Goal: Check status: Check status

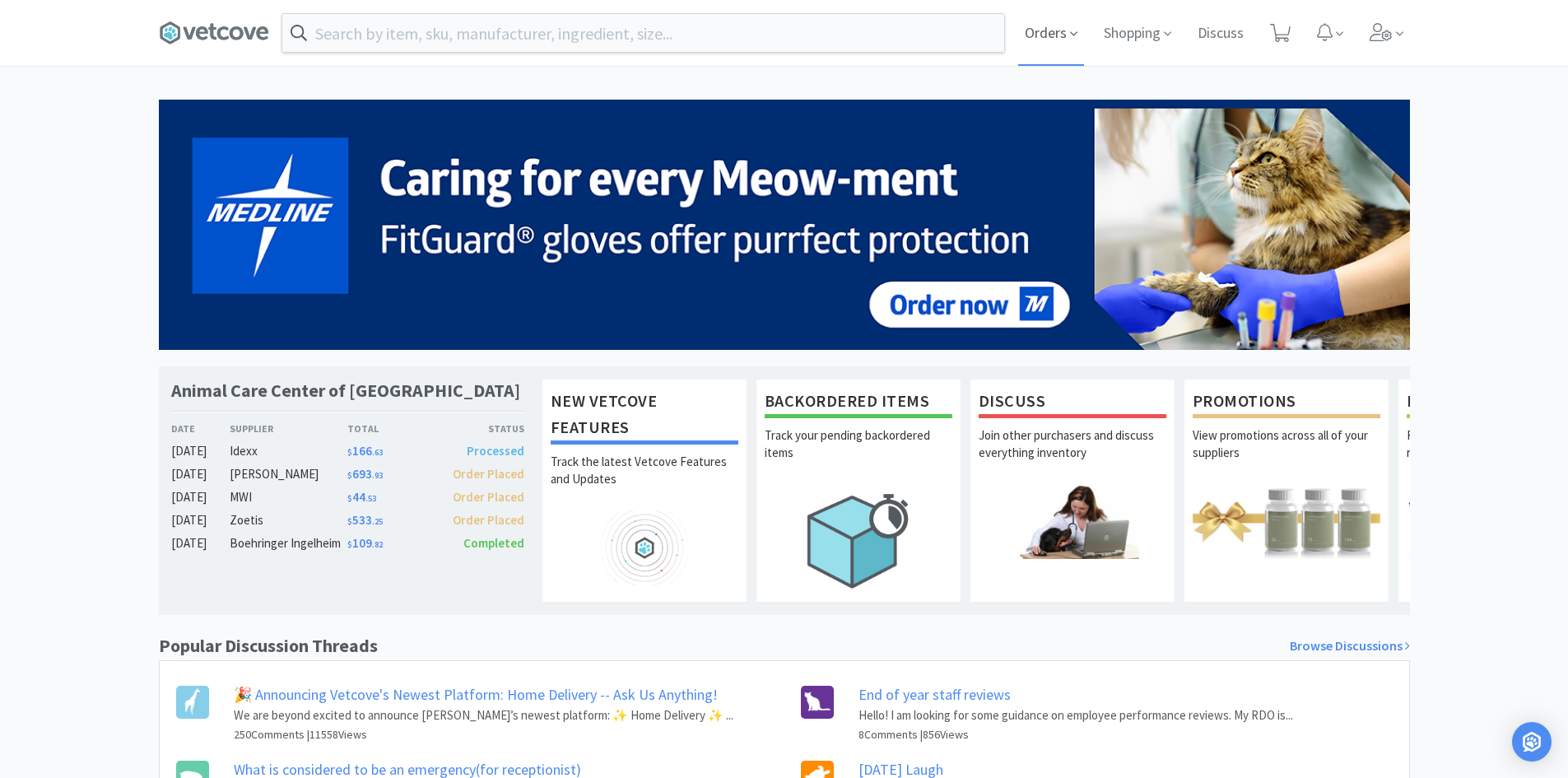
click at [1057, 24] on span "Orders" at bounding box center [1051, 33] width 66 height 66
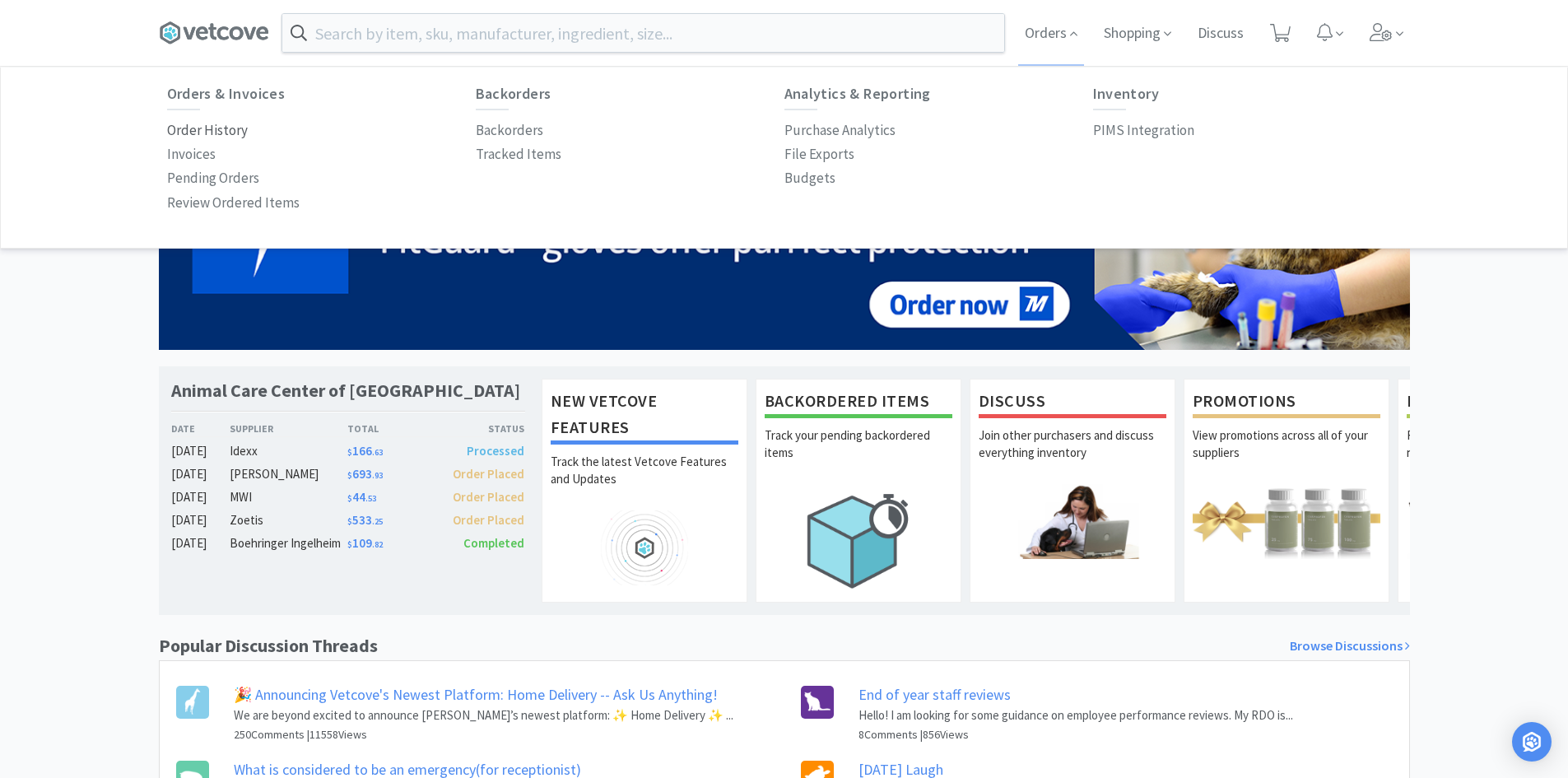
click at [223, 133] on p "Order History" at bounding box center [207, 130] width 81 height 22
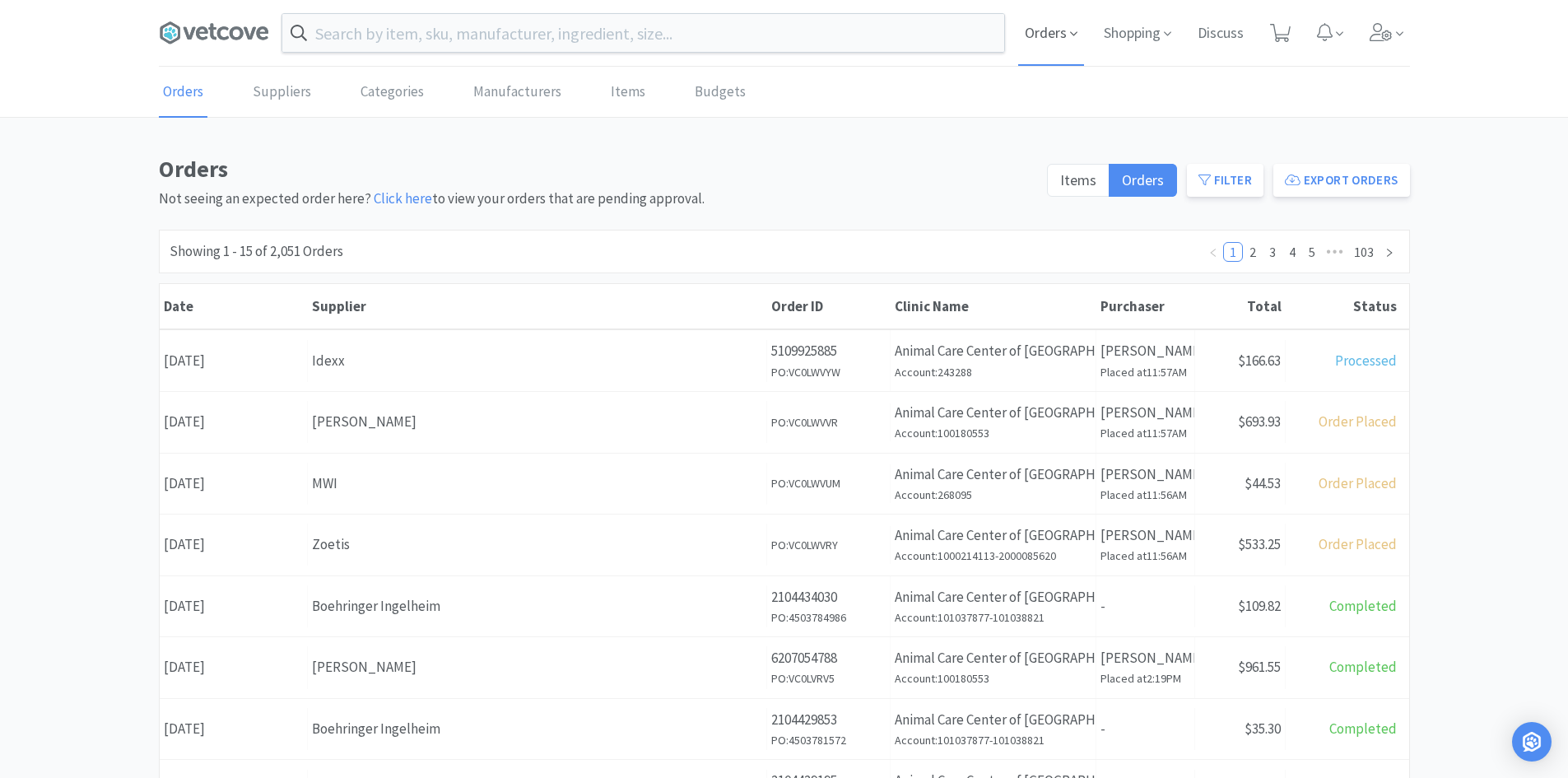
click at [1056, 43] on span "Orders" at bounding box center [1051, 33] width 66 height 66
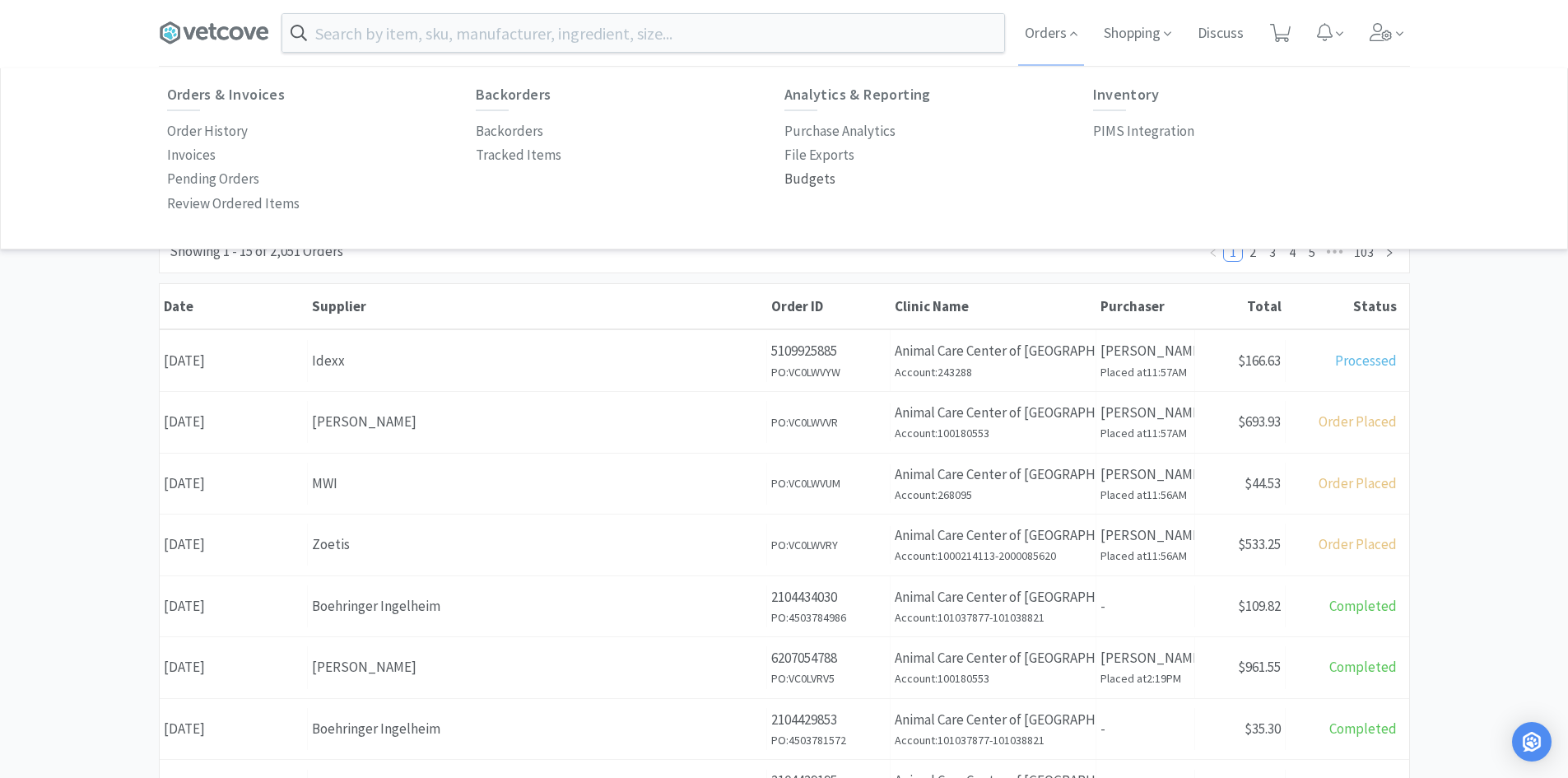
click at [813, 182] on p "Budgets" at bounding box center [810, 179] width 51 height 22
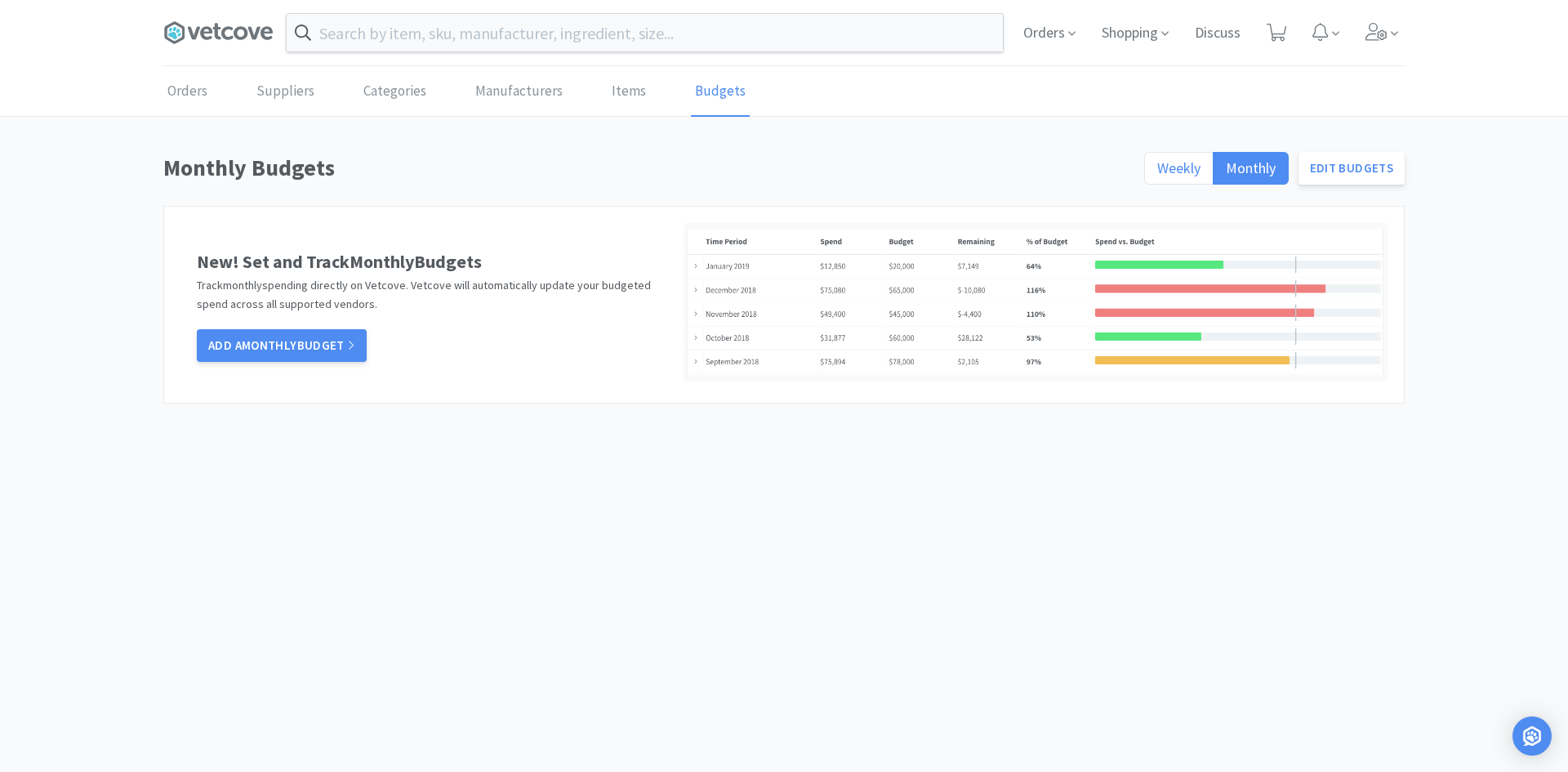
click at [1166, 166] on span "Weekly" at bounding box center [1179, 167] width 43 height 18
click at [1158, 173] on input "Weekly" at bounding box center [1158, 173] width 0 height 0
